Goal: Task Accomplishment & Management: Use online tool/utility

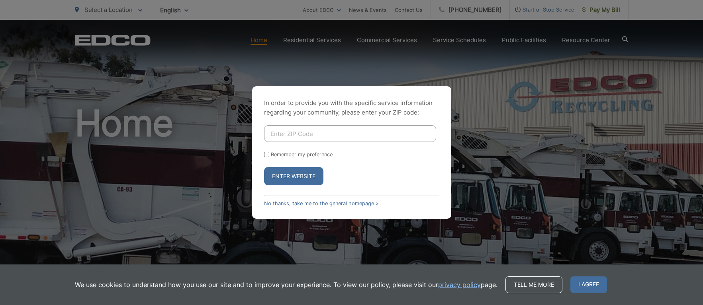
click at [631, 156] on div "In order to provide you with the specific service information regarding your co…" at bounding box center [351, 152] width 703 height 305
drag, startPoint x: 589, startPoint y: 284, endPoint x: 427, endPoint y: 191, distance: 187.0
click at [589, 284] on span "I agree" at bounding box center [588, 285] width 37 height 17
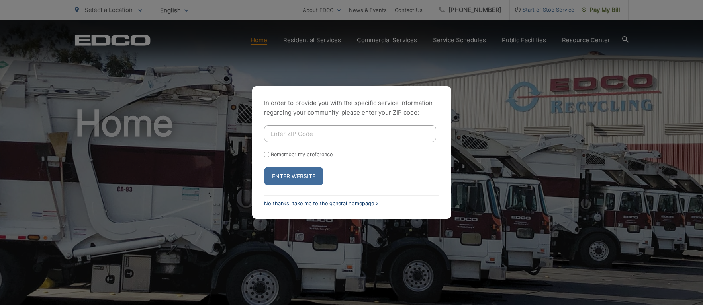
click at [340, 202] on link "No thanks, take me to the general homepage >" at bounding box center [321, 204] width 115 height 6
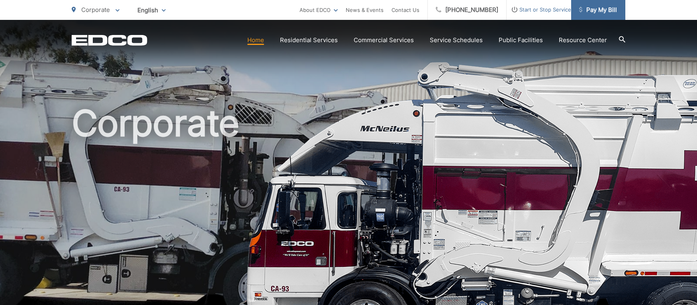
click at [600, 9] on span "Pay My Bill" at bounding box center [598, 10] width 38 height 10
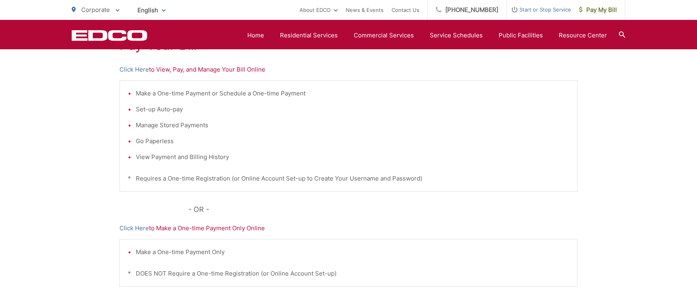
scroll to position [80, 0]
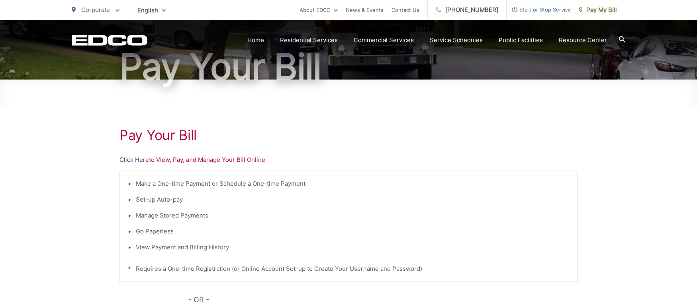
click at [139, 159] on link "Click Here" at bounding box center [133, 160] width 29 height 10
